Goal: Book appointment/travel/reservation

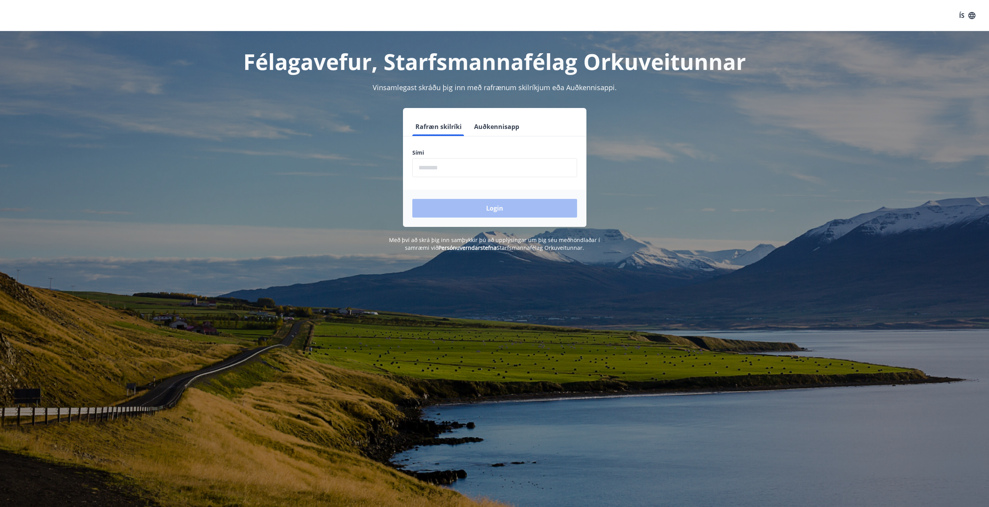
click at [446, 169] on input "phone" at bounding box center [494, 167] width 165 height 19
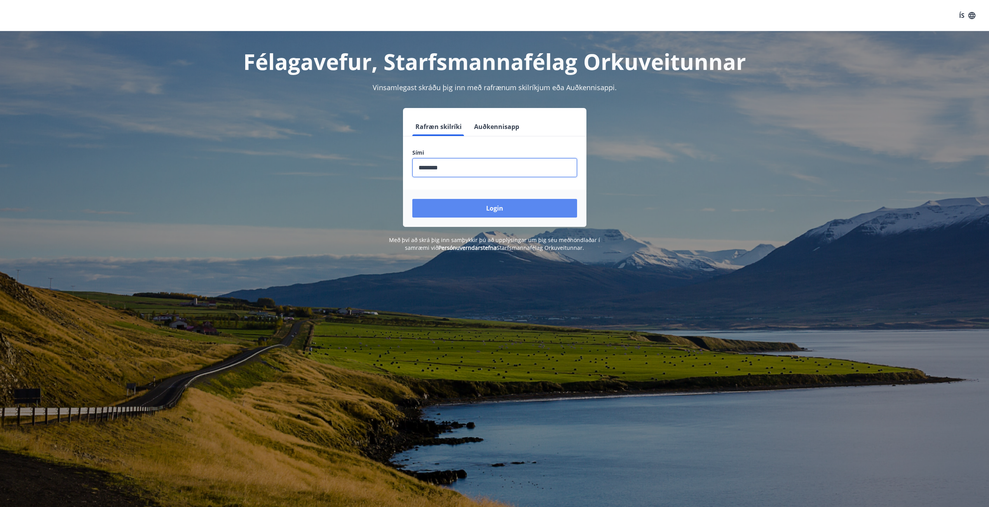
type input "********"
click at [475, 206] on button "Login" at bounding box center [494, 208] width 165 height 19
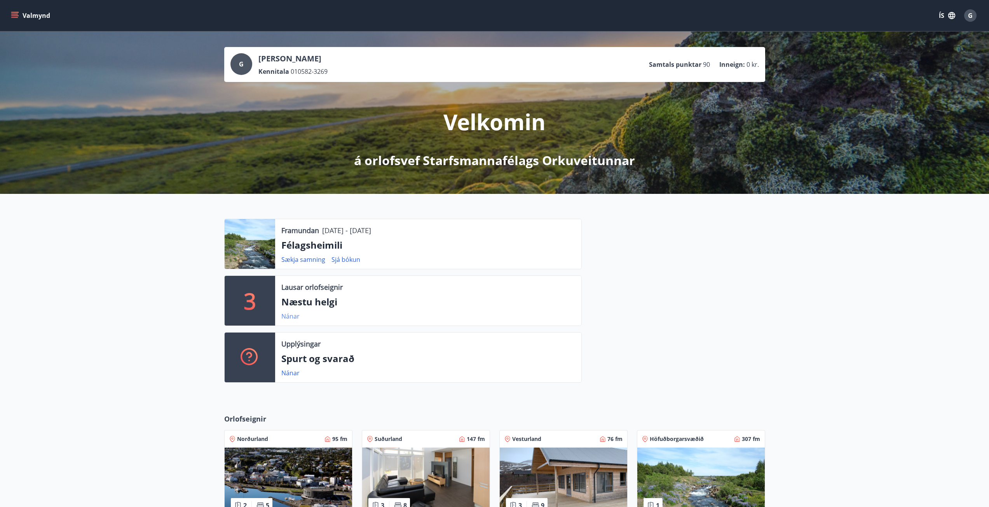
click at [290, 316] on link "Nánar" at bounding box center [290, 316] width 18 height 9
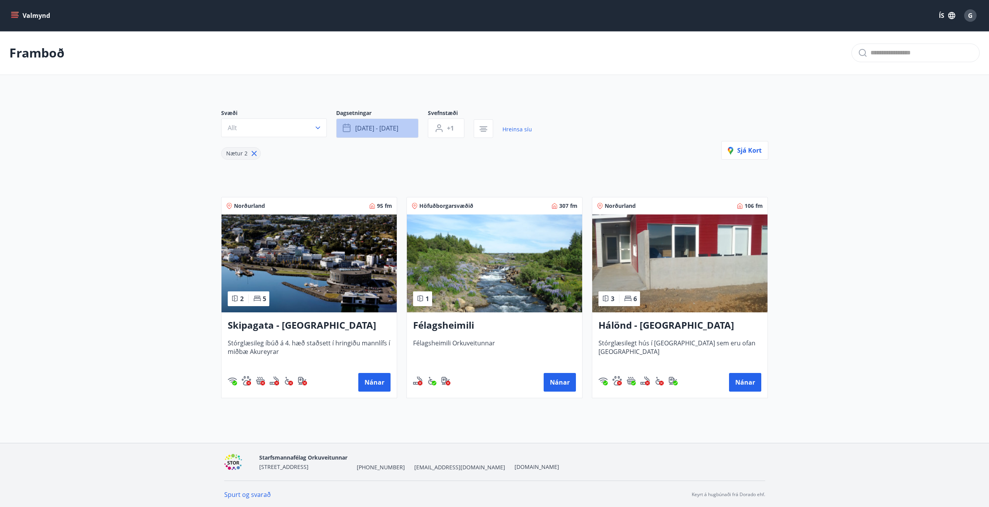
click at [375, 132] on button "[DATE] - [DATE]" at bounding box center [377, 127] width 82 height 19
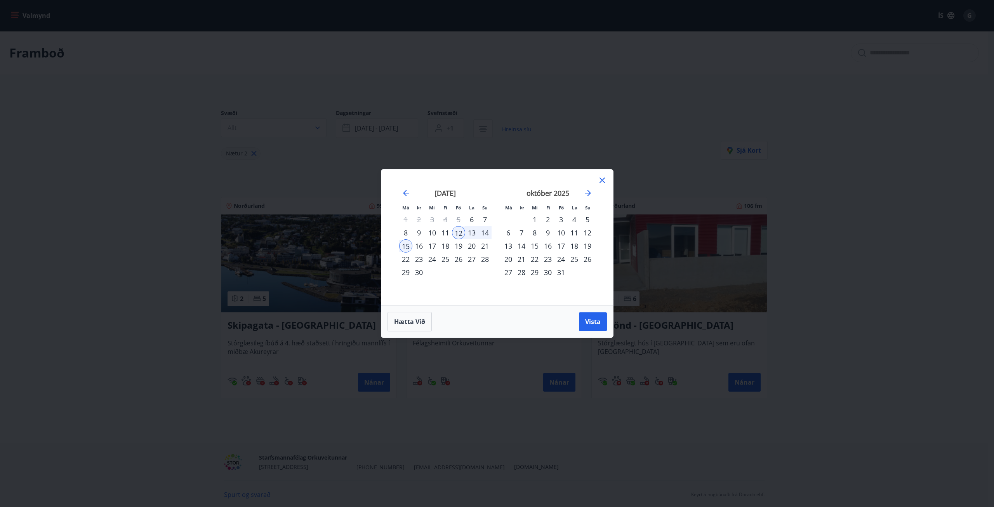
click at [548, 258] on div "23" at bounding box center [548, 258] width 13 height 13
click at [521, 270] on div "28" at bounding box center [521, 272] width 13 height 13
click at [593, 322] on span "Vista" at bounding box center [593, 321] width 16 height 9
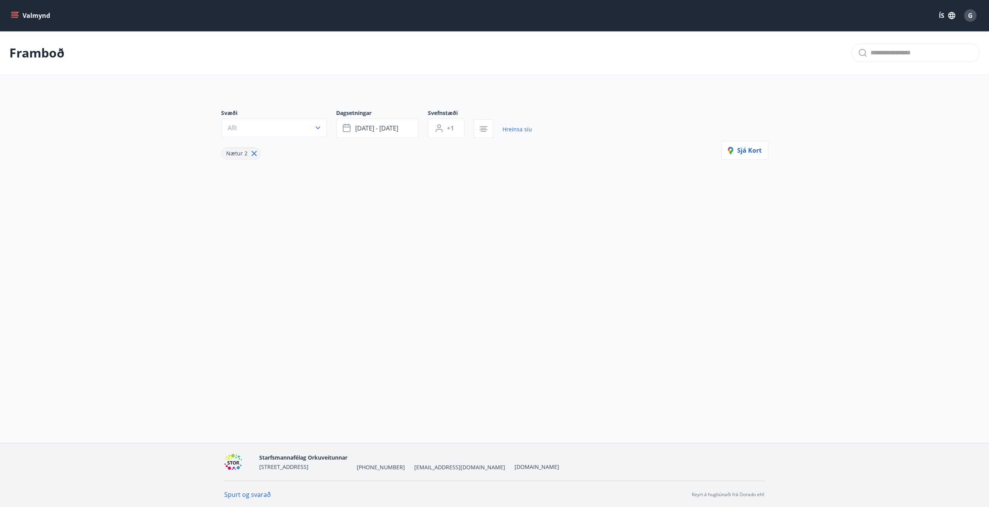
click at [253, 154] on icon at bounding box center [253, 153] width 5 height 5
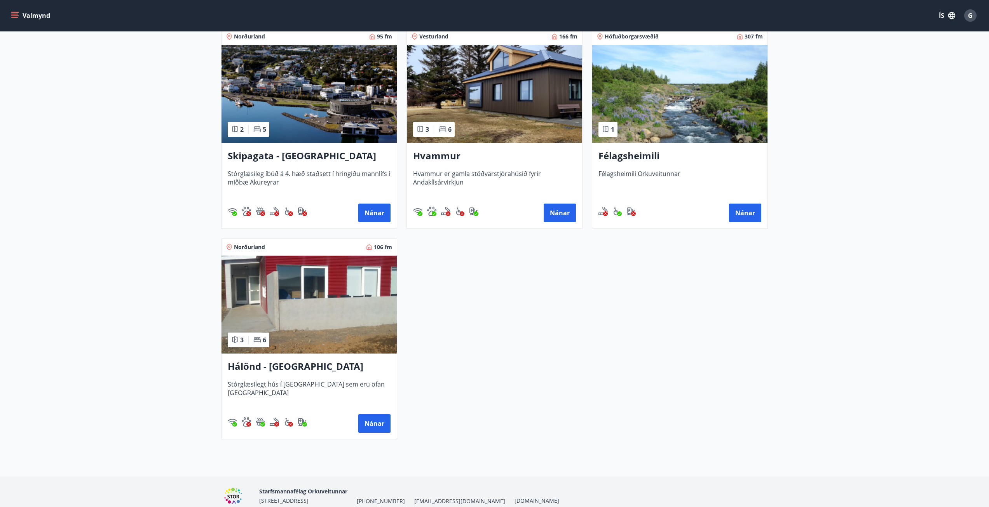
scroll to position [155, 0]
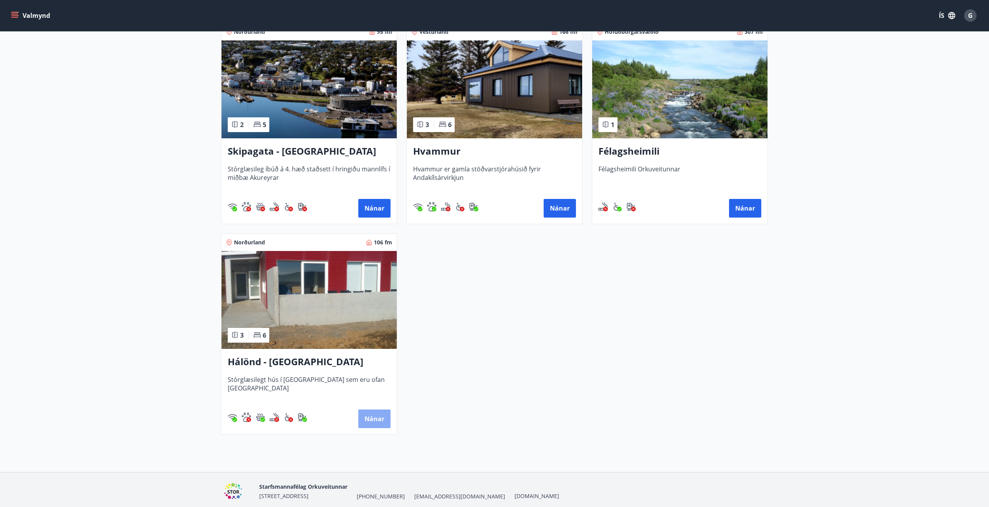
click at [378, 415] on button "Nánar" at bounding box center [374, 418] width 32 height 19
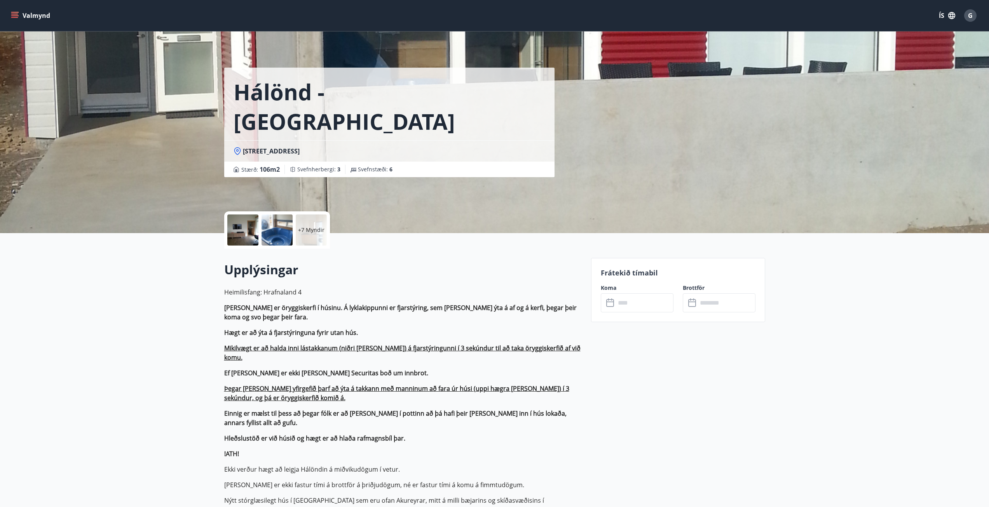
click at [617, 298] on input "text" at bounding box center [644, 302] width 58 height 19
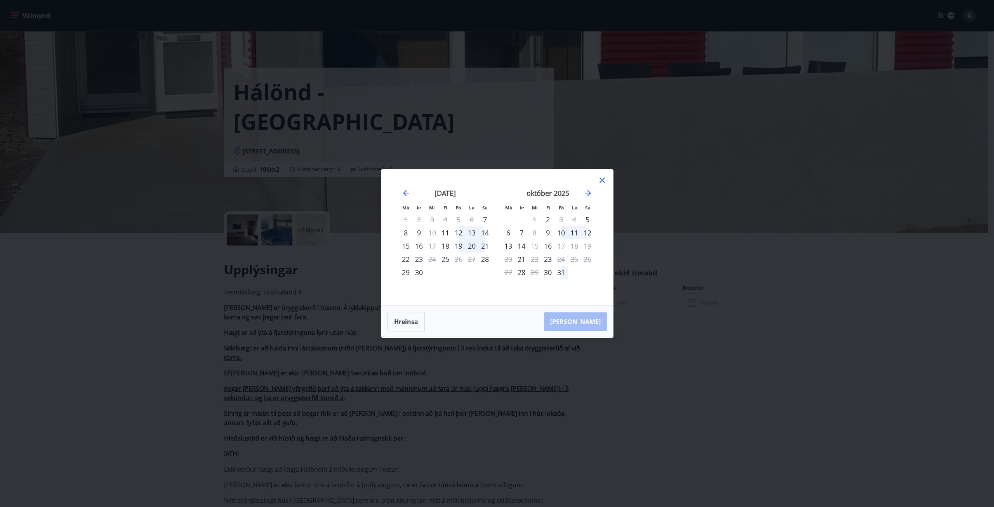
click at [601, 181] on icon at bounding box center [602, 180] width 5 height 5
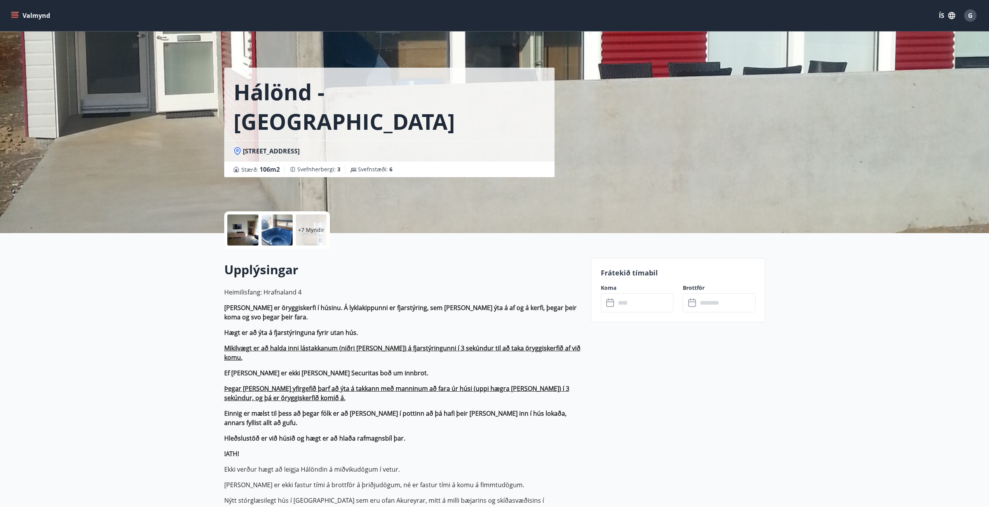
click at [14, 15] on icon "menu" at bounding box center [15, 16] width 8 height 8
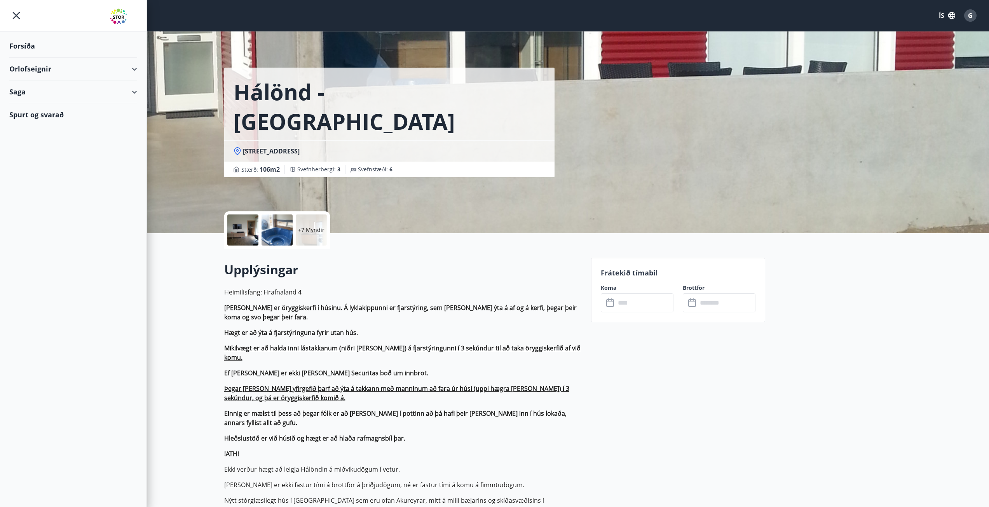
click at [136, 68] on div "Orlofseignir" at bounding box center [73, 68] width 128 height 23
click at [42, 105] on div "Bókunardagatal" at bounding box center [73, 105] width 115 height 16
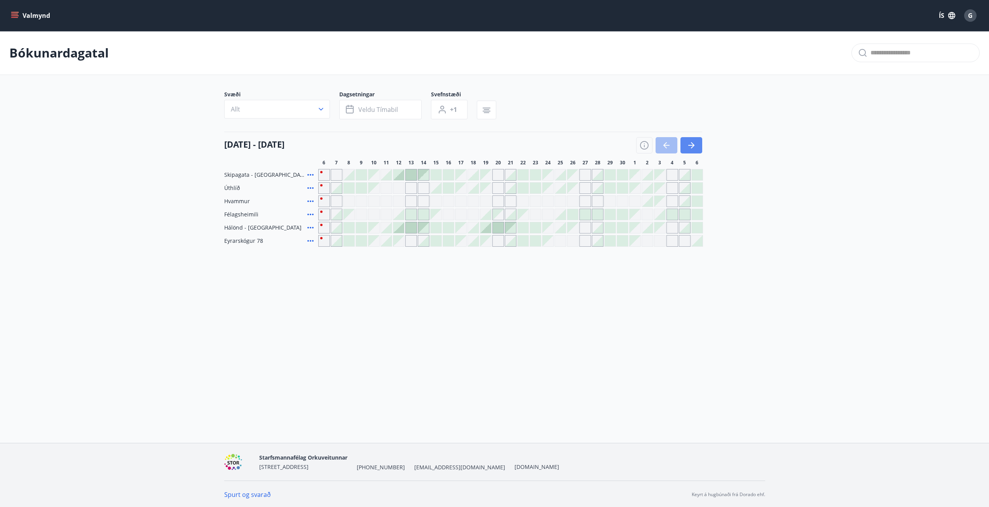
click at [690, 145] on icon "button" at bounding box center [691, 145] width 6 height 1
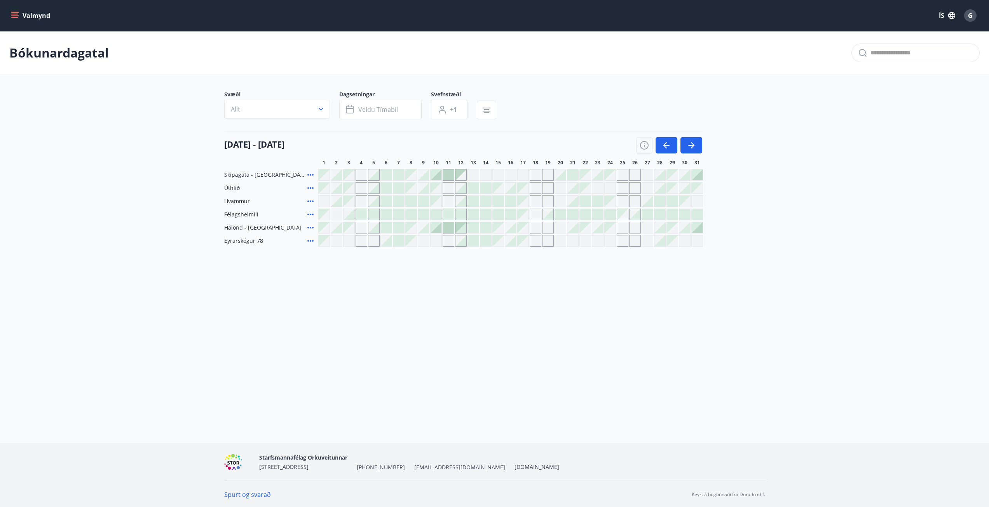
click at [309, 241] on icon at bounding box center [310, 240] width 9 height 9
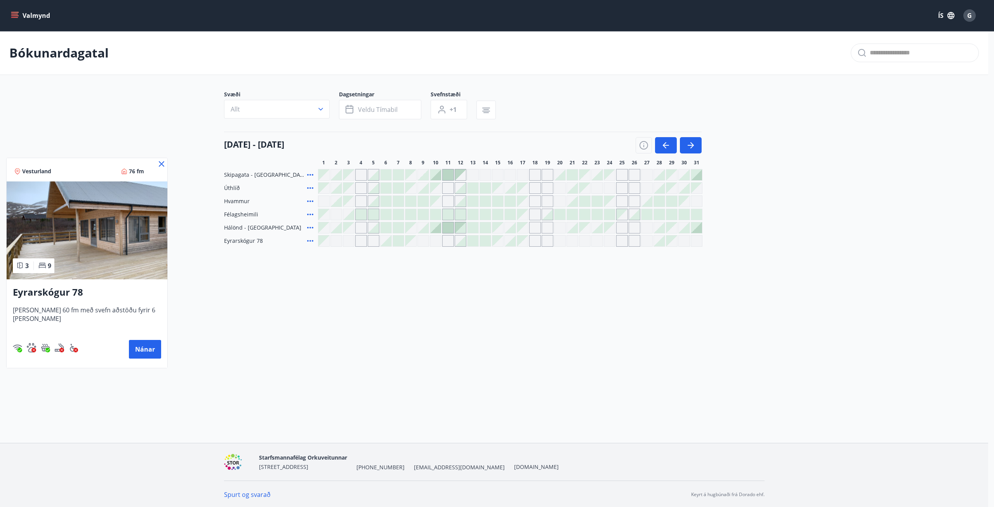
click at [159, 165] on icon at bounding box center [161, 163] width 5 height 5
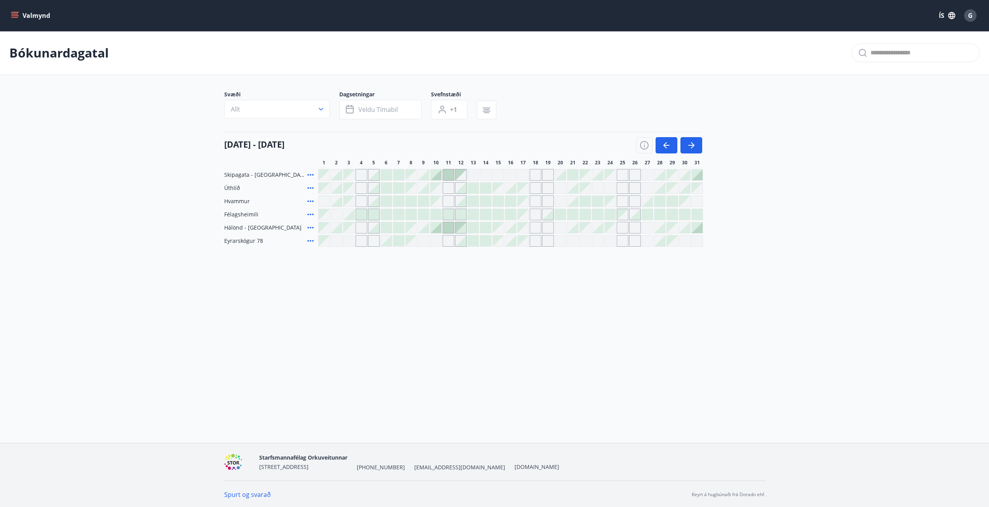
click at [620, 241] on div "Gráir dagar eru ekki bókanlegir" at bounding box center [622, 241] width 12 height 12
click at [541, 261] on div "Bókunardagatal Svæði Allt Dagsetningar Veldu tímabil Svefnstæði +1 [DATE] - [DA…" at bounding box center [494, 154] width 989 height 247
click at [668, 146] on icon "button" at bounding box center [666, 145] width 6 height 1
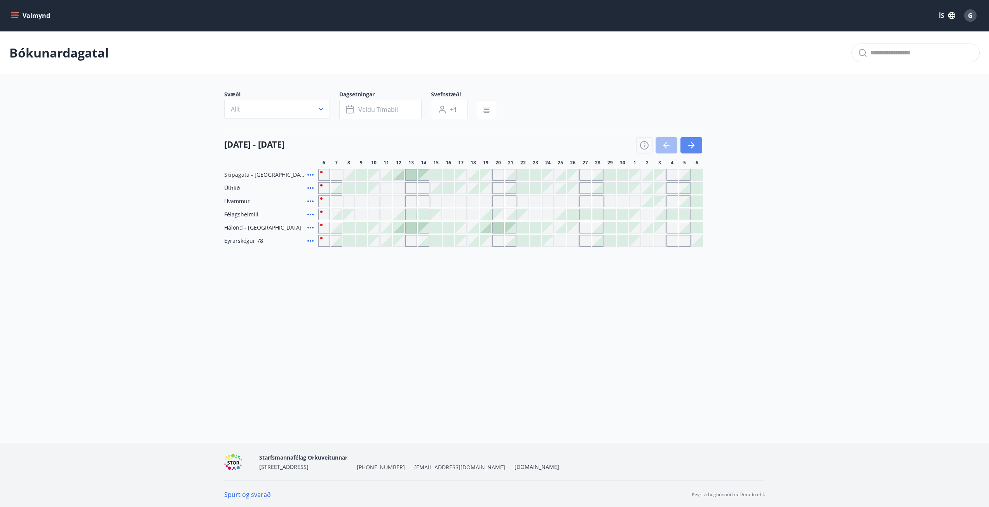
click at [691, 145] on icon "button" at bounding box center [691, 145] width 6 height 1
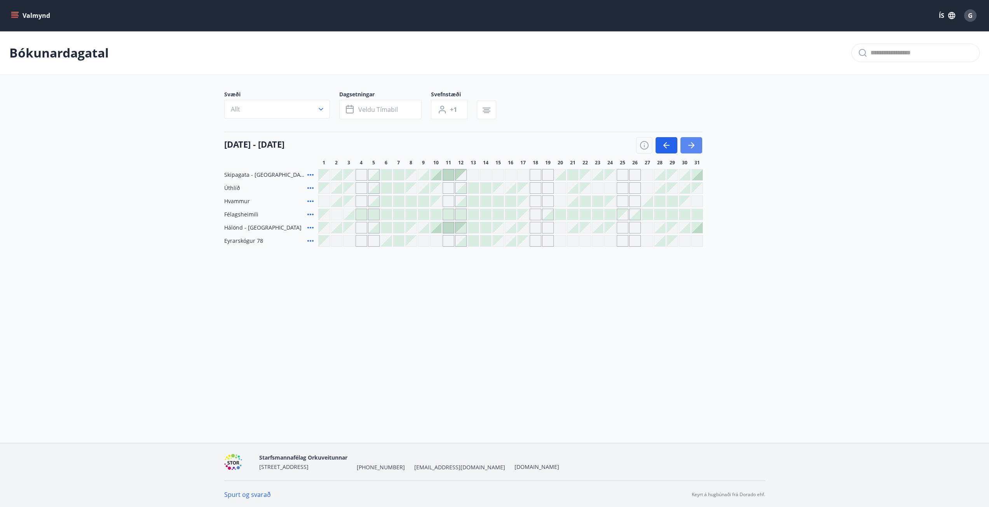
click at [691, 145] on icon "button" at bounding box center [691, 145] width 6 height 1
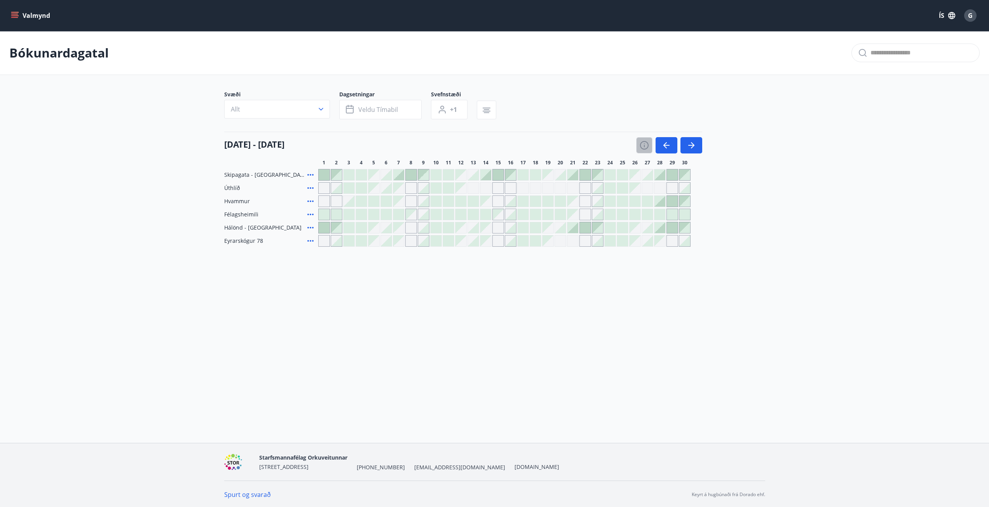
click at [642, 149] on icon "button" at bounding box center [644, 145] width 9 height 9
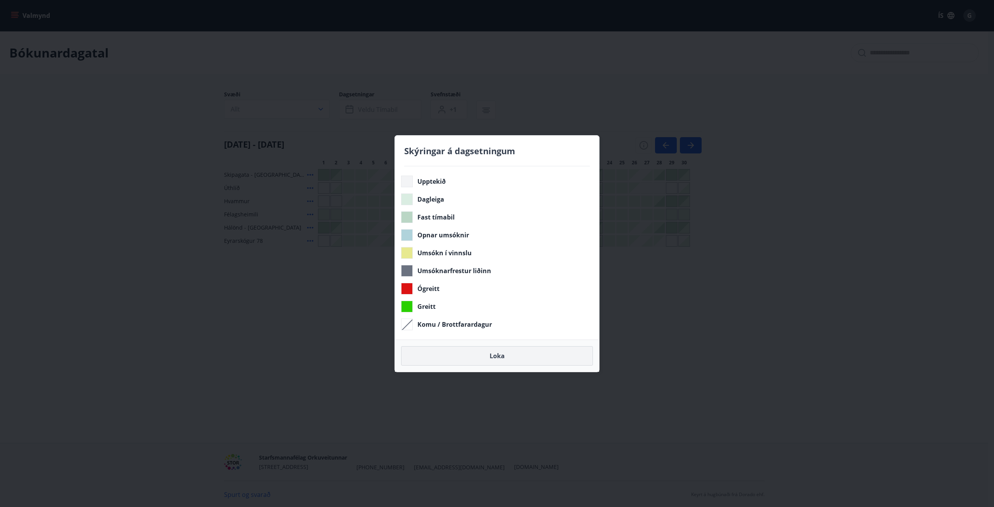
click at [493, 358] on button "Loka" at bounding box center [497, 355] width 192 height 19
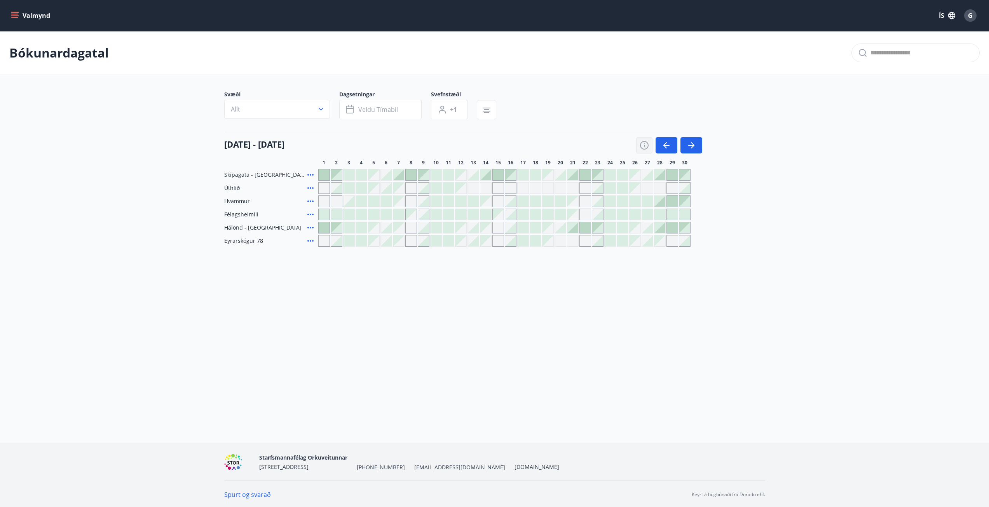
click at [646, 145] on icon "button" at bounding box center [643, 145] width 9 height 9
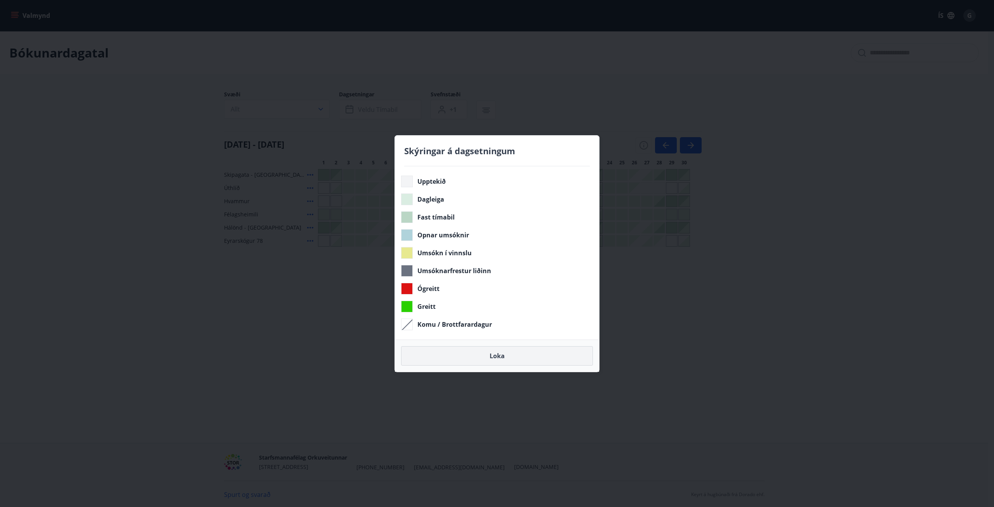
click at [493, 356] on button "Loka" at bounding box center [497, 355] width 192 height 19
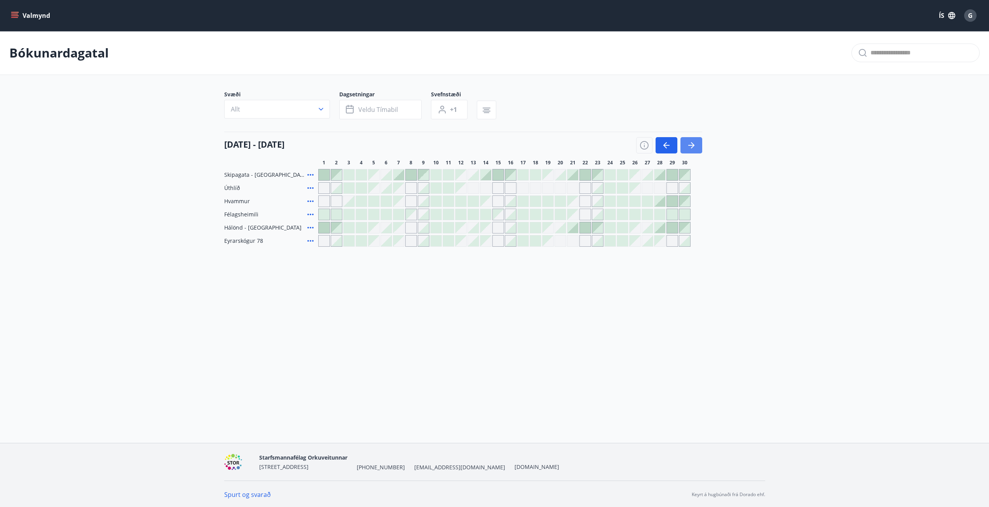
click at [695, 143] on icon "button" at bounding box center [690, 145] width 9 height 9
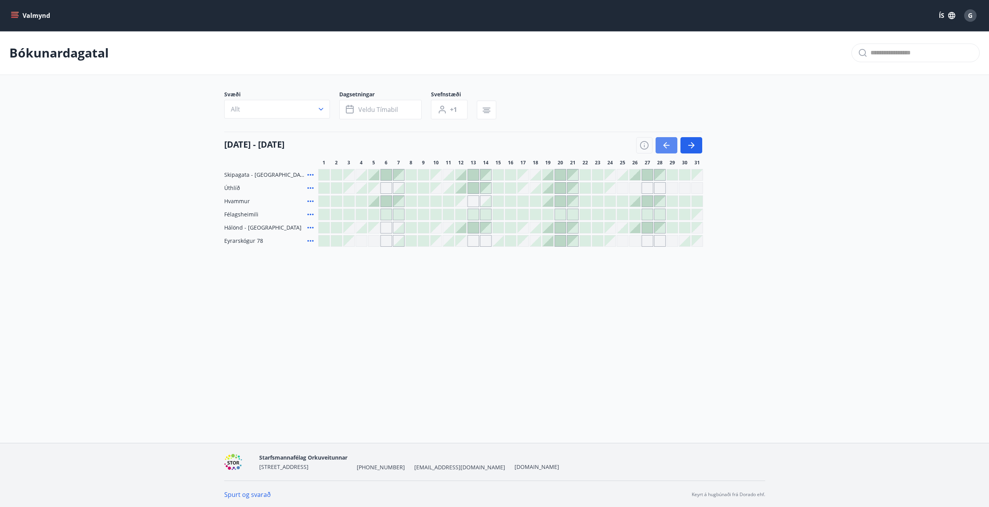
click at [662, 144] on icon "button" at bounding box center [666, 145] width 9 height 9
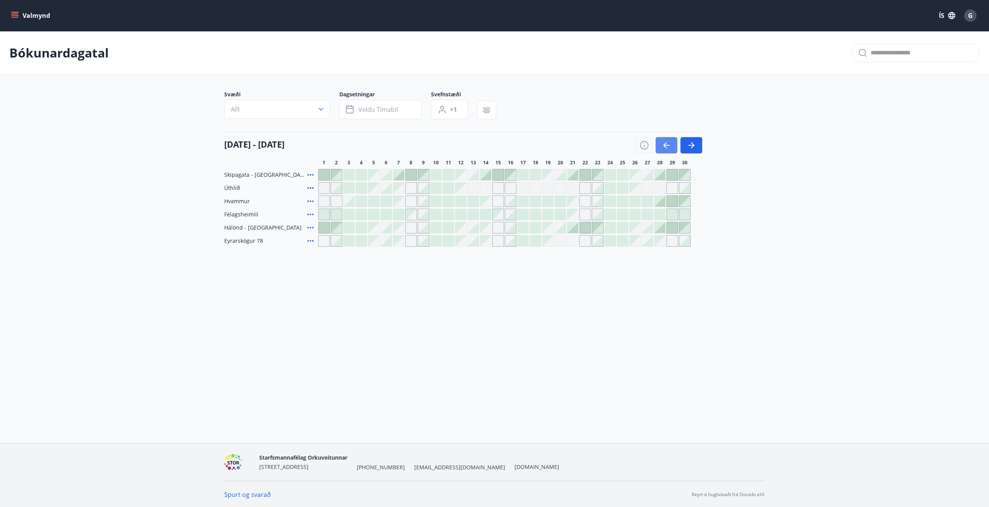
click at [662, 144] on icon "button" at bounding box center [666, 145] width 9 height 9
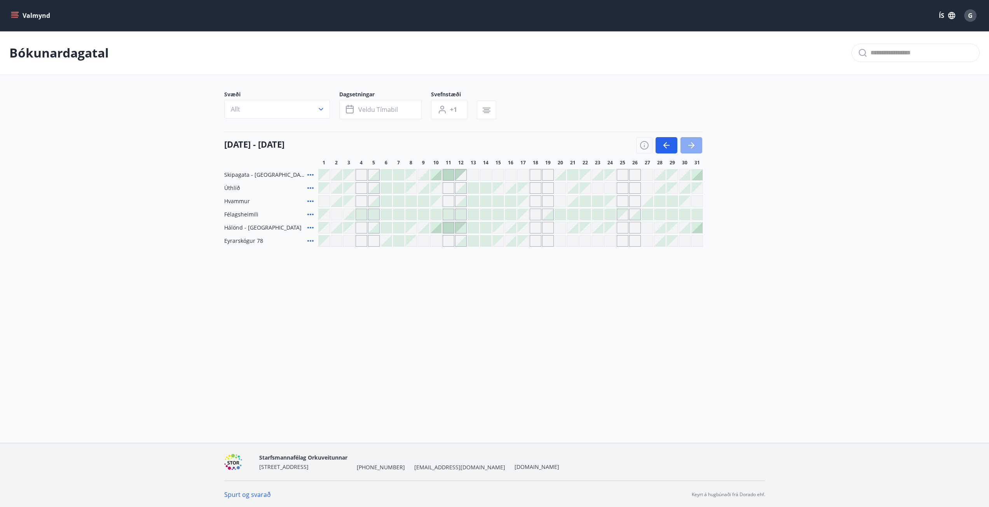
click at [688, 143] on icon "button" at bounding box center [690, 145] width 9 height 9
